Goal: Task Accomplishment & Management: Complete application form

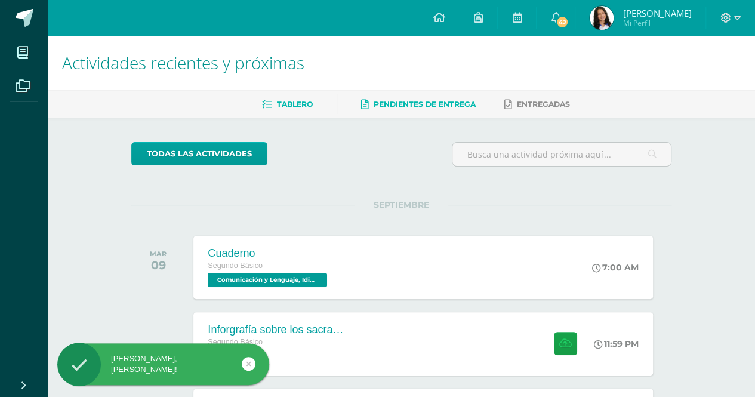
click at [430, 102] on span "Pendientes de entrega" at bounding box center [425, 104] width 102 height 9
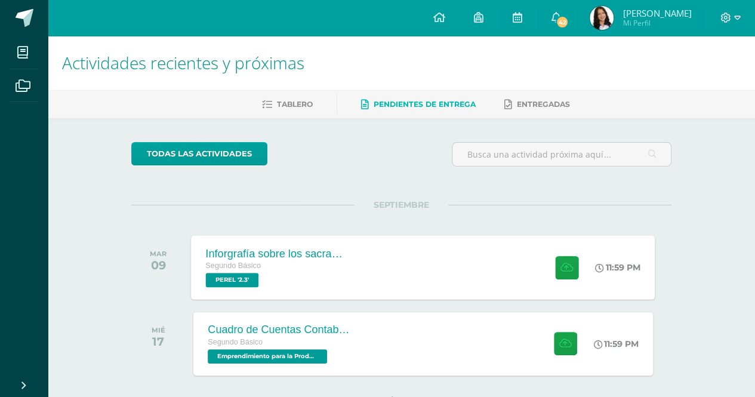
click at [376, 263] on div "Inforgrafía sobre los sacramentos de curación Segundo Básico [PERSON_NAME] '2.3…" at bounding box center [424, 267] width 464 height 64
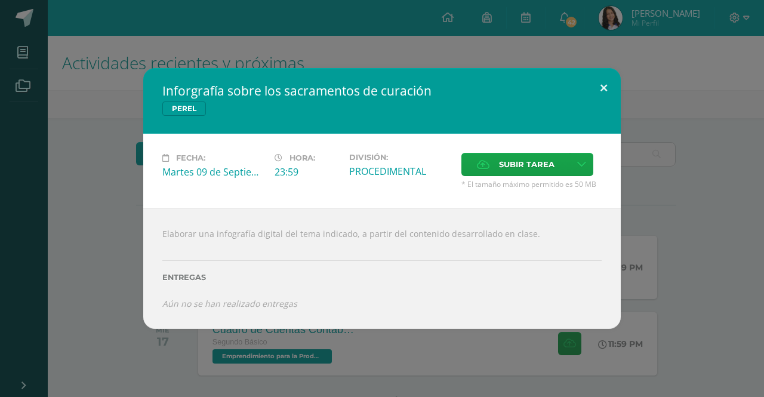
click at [597, 94] on button at bounding box center [604, 88] width 34 height 41
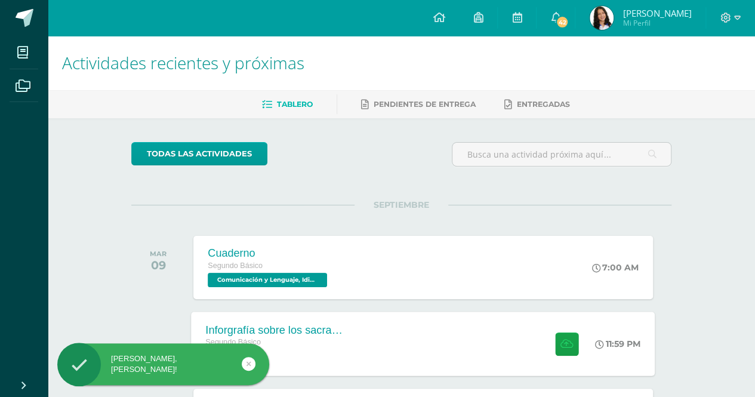
click at [325, 343] on div "Segundo Básico" at bounding box center [278, 342] width 144 height 13
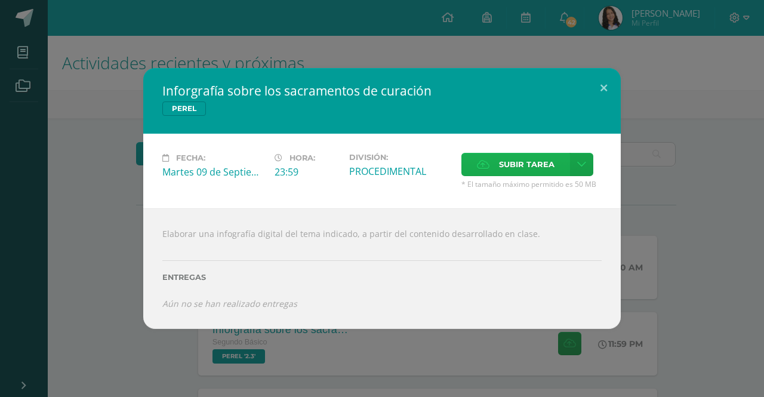
click at [526, 167] on span "Subir tarea" at bounding box center [527, 164] width 56 height 22
click at [0, 0] on input "Subir tarea" at bounding box center [0, 0] width 0 height 0
click at [492, 161] on label "Subir tarea" at bounding box center [515, 164] width 109 height 23
click at [0, 0] on input "Subir tarea" at bounding box center [0, 0] width 0 height 0
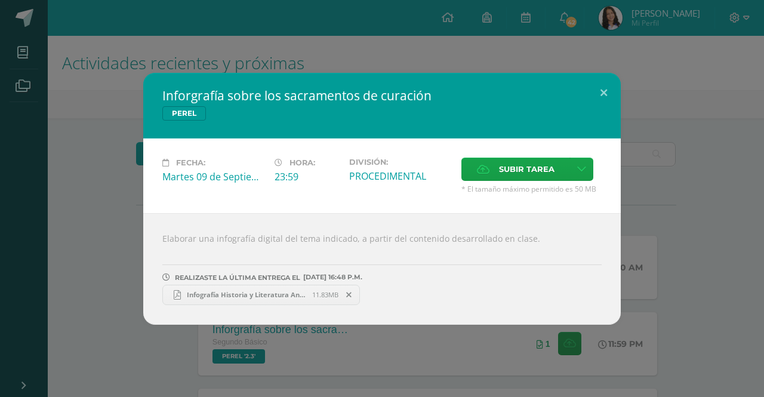
click at [269, 300] on link "Infografía Historia y Literatura Antiguo Beige.pdf 11.83MB" at bounding box center [261, 295] width 198 height 20
